Goal: Task Accomplishment & Management: Manage account settings

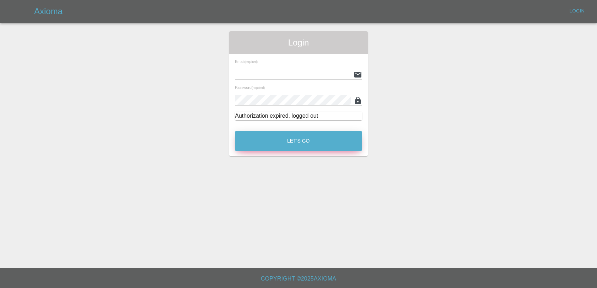
type input "[EMAIL_ADDRESS][DOMAIN_NAME]"
click at [294, 141] on button "Let's Go" at bounding box center [298, 141] width 127 height 20
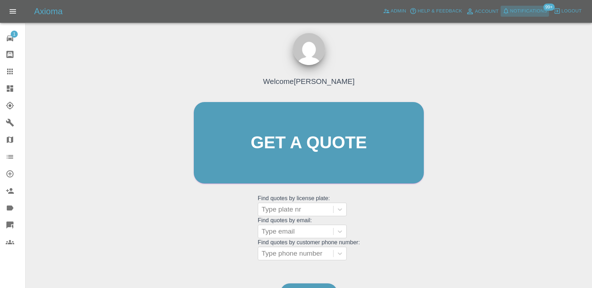
click at [523, 15] on span "Notifications" at bounding box center [528, 11] width 37 height 8
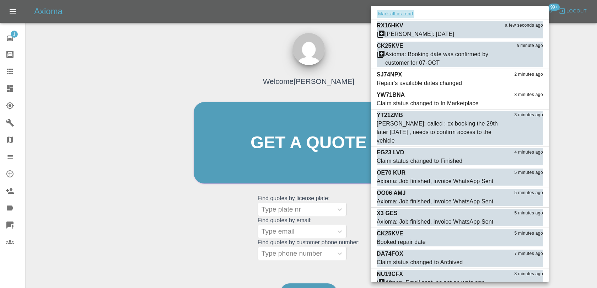
click at [399, 16] on button "Mark all as read" at bounding box center [396, 14] width 38 height 8
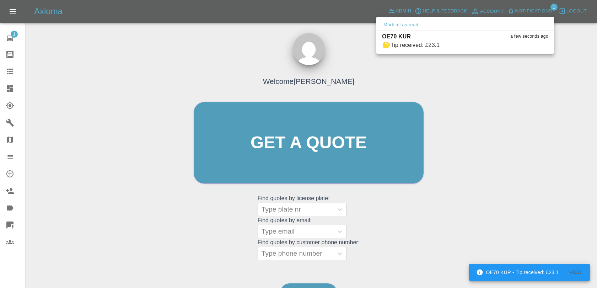
click at [518, 134] on div at bounding box center [298, 144] width 597 height 288
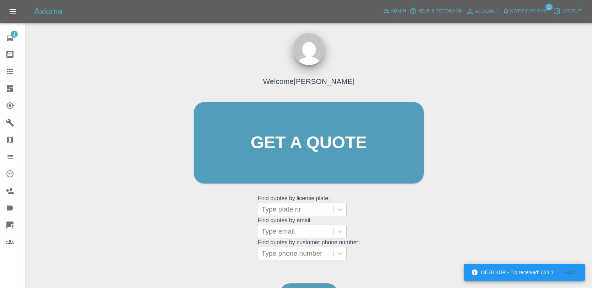
drag, startPoint x: 447, startPoint y: 90, endPoint x: 443, endPoint y: 81, distance: 9.9
click at [447, 90] on div "Welcome [PERSON_NAME] Get a quote Get a quote Find quotes by license plate: Typ…" at bounding box center [308, 176] width 555 height 255
click at [398, 16] on link "Admin" at bounding box center [394, 11] width 27 height 11
